Goal: Check status

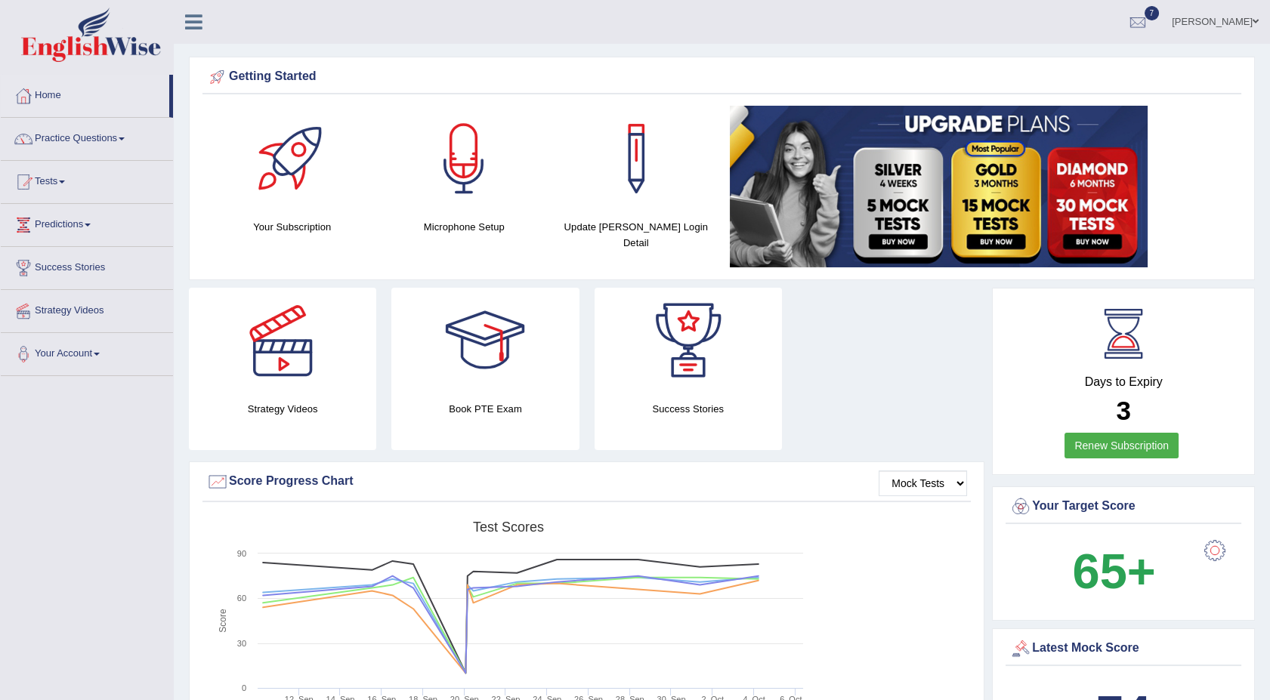
click at [66, 178] on link "Tests" at bounding box center [87, 180] width 172 height 38
click at [49, 272] on link "History" at bounding box center [98, 270] width 141 height 27
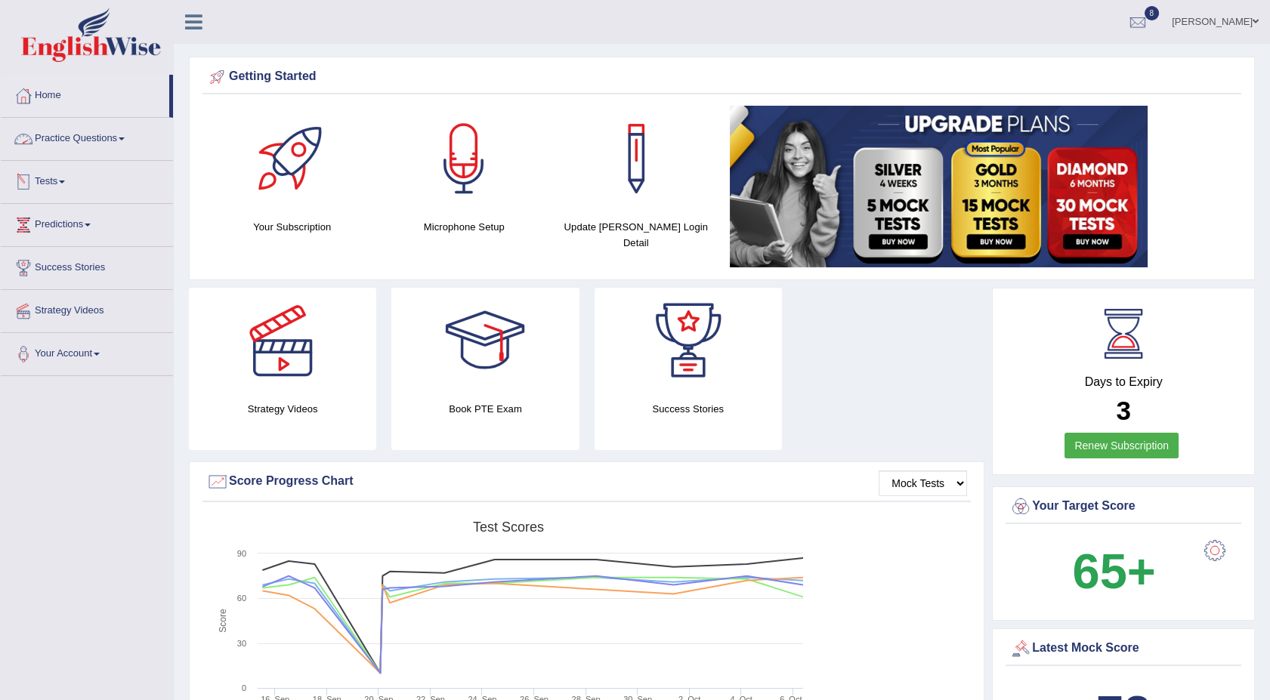
click at [69, 179] on link "Tests" at bounding box center [87, 180] width 172 height 38
click at [52, 264] on link "History" at bounding box center [98, 270] width 141 height 27
